Goal: Task Accomplishment & Management: Use online tool/utility

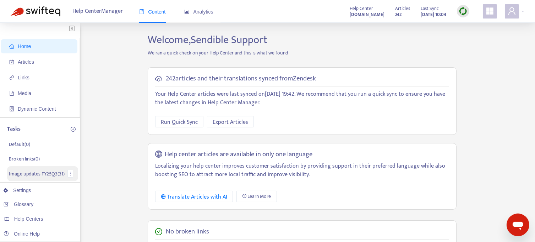
click at [43, 175] on p "Image updates FY25Q3 ( 31 )" at bounding box center [37, 173] width 56 height 7
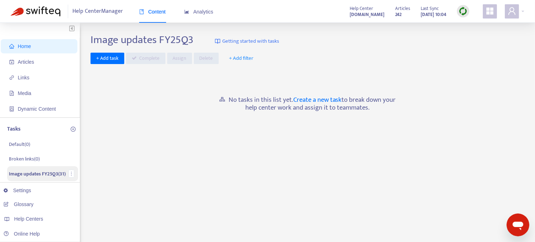
click at [18, 174] on p "Image updates FY25Q3 ( 31 )" at bounding box center [37, 173] width 57 height 7
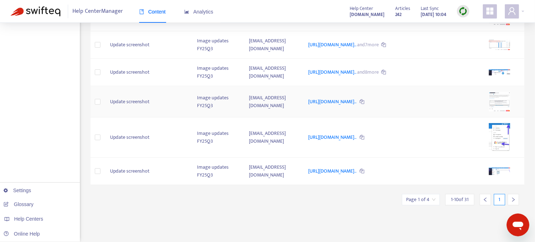
scroll to position [229, 0]
click at [330, 175] on link "[URL][DOMAIN_NAME].." at bounding box center [332, 171] width 49 height 8
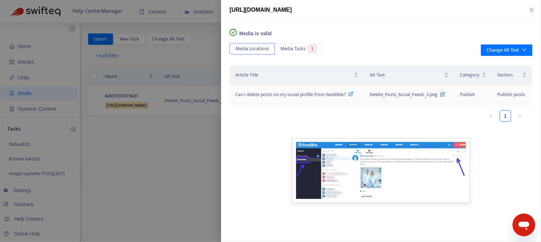
click at [328, 94] on span "Can I delete posts on my social profile from Sendible?" at bounding box center [290, 94] width 110 height 8
